Goal: Check status: Check status

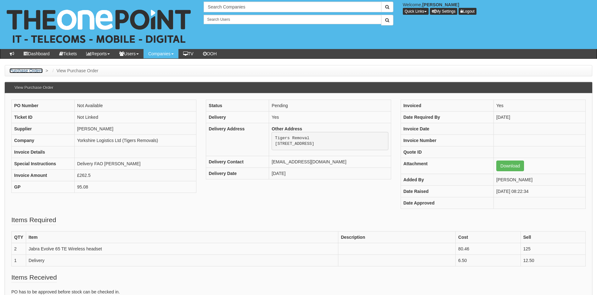
click at [30, 69] on link "Purchase Orders" at bounding box center [25, 70] width 33 height 5
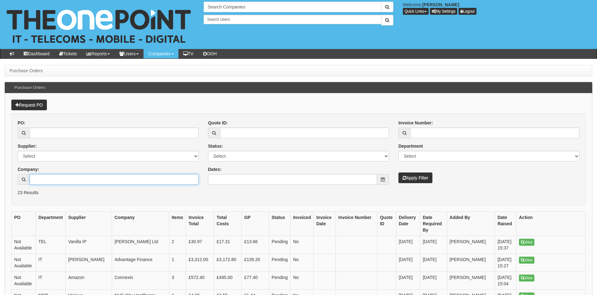
click at [94, 181] on input "Company:" at bounding box center [114, 179] width 169 height 11
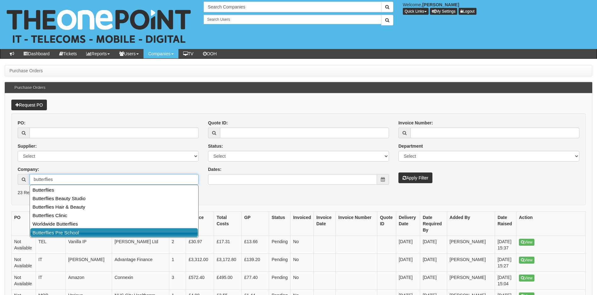
click at [86, 232] on link "Butterflies Pre School" at bounding box center [114, 232] width 168 height 9
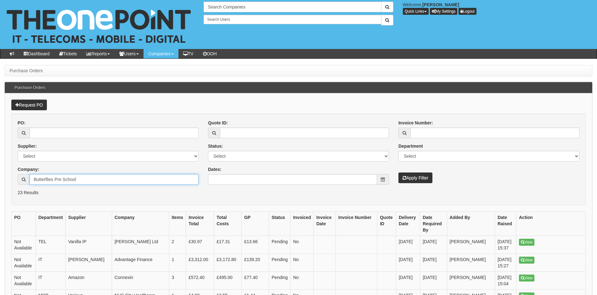
type input "Butterflies Pre School"
click at [411, 178] on button "Apply Filter" at bounding box center [415, 178] width 34 height 11
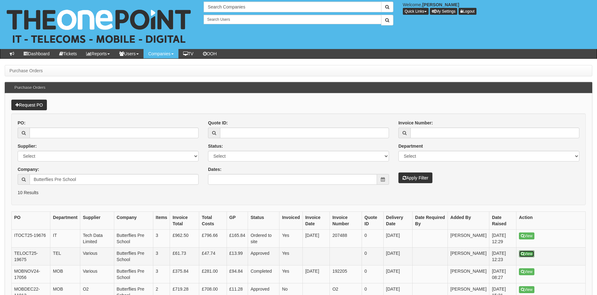
click at [528, 254] on link "View" at bounding box center [526, 254] width 15 height 7
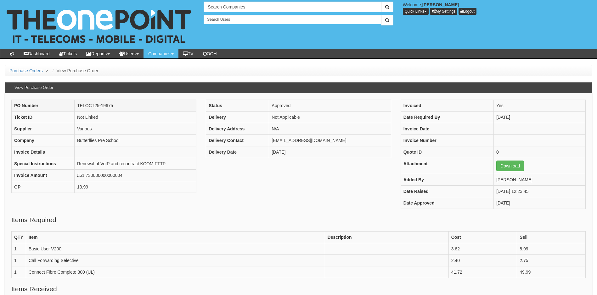
drag, startPoint x: 118, startPoint y: 104, endPoint x: 77, endPoint y: 107, distance: 41.3
click at [77, 107] on td "TELOCT25-19675" at bounding box center [136, 106] width 122 height 12
copy td "TELOCT25-19675"
click at [212, 206] on div "PO Number TELOCT25-19675 Ticket ID Not Linked Supplier Various Company Butterfl…" at bounding box center [299, 158] width 584 height 116
